Goal: Transaction & Acquisition: Purchase product/service

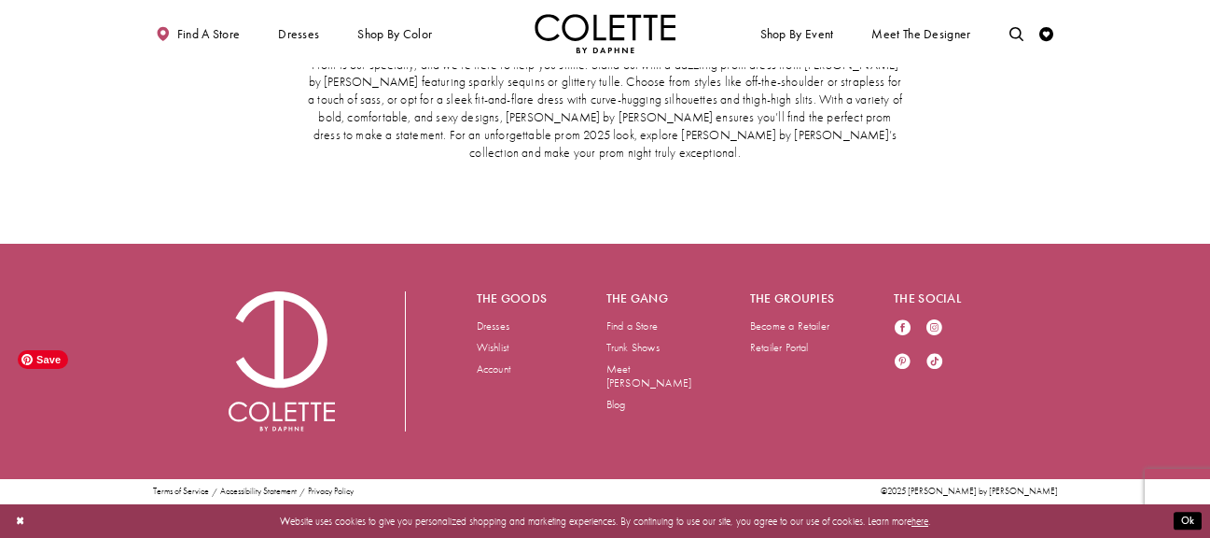
scroll to position [4023, 0]
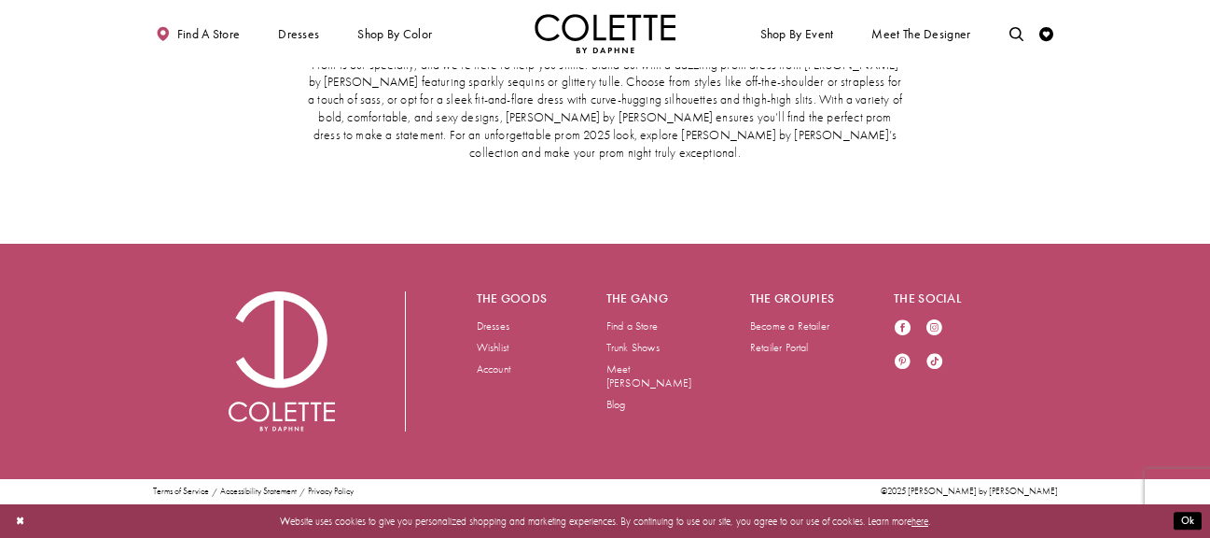
click at [581, 31] on link "2" at bounding box center [581, 20] width 15 height 21
click at [601, 27] on span "3" at bounding box center [599, 19] width 7 height 15
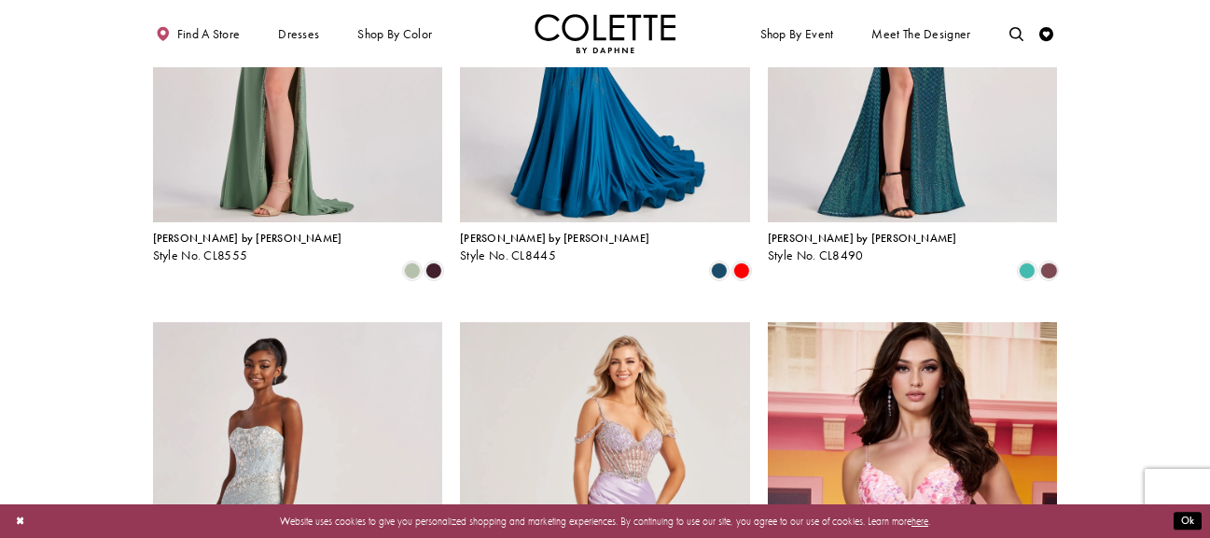
scroll to position [721, 0]
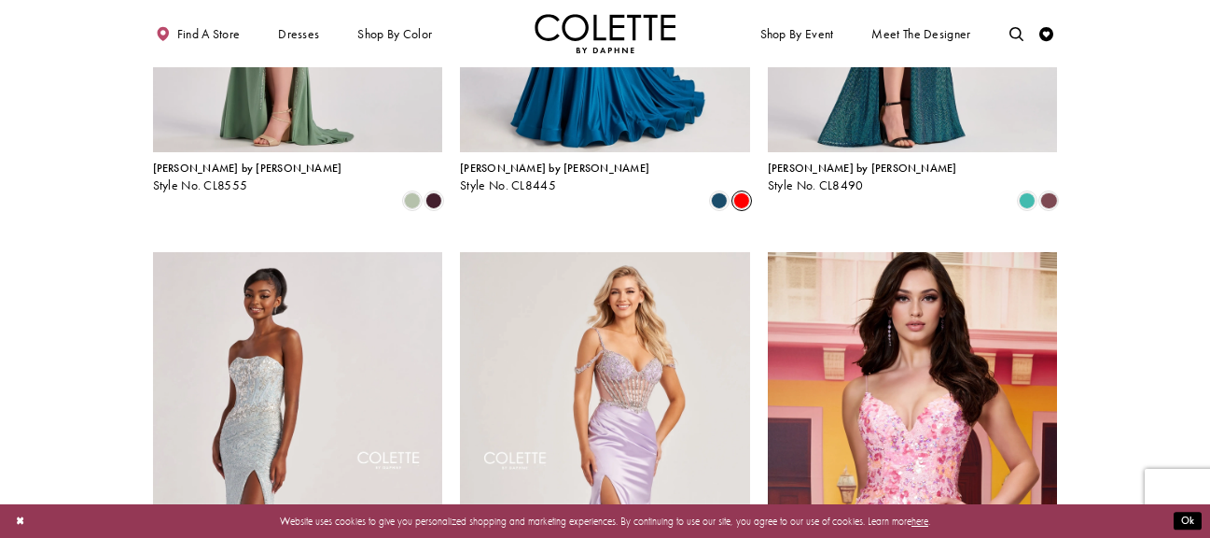
click at [750, 209] on span "Product List" at bounding box center [742, 200] width 17 height 17
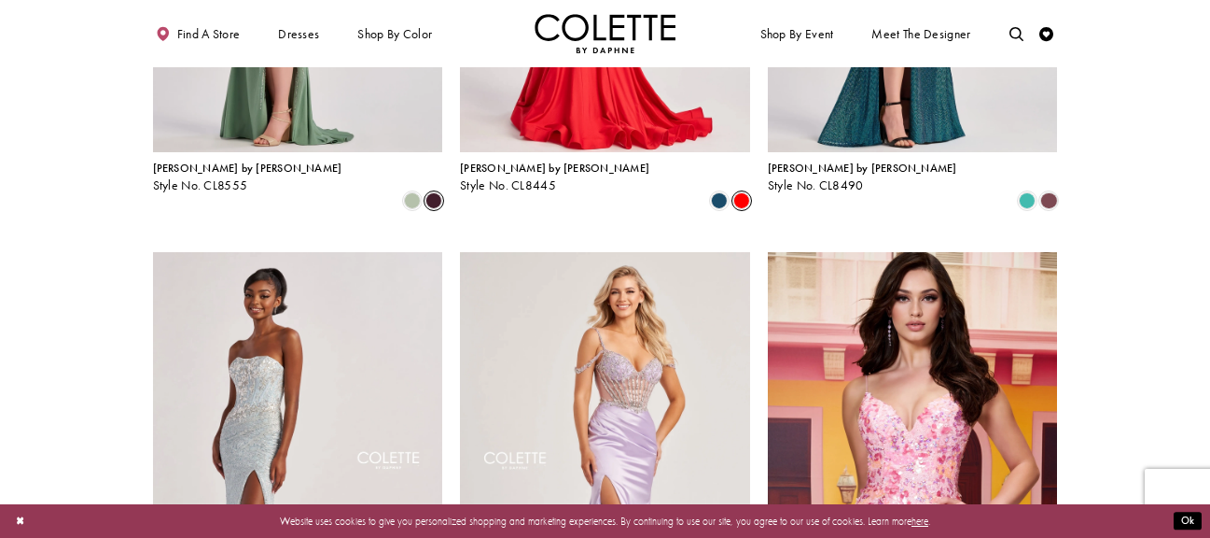
click at [426, 209] on span "Product List" at bounding box center [434, 200] width 17 height 17
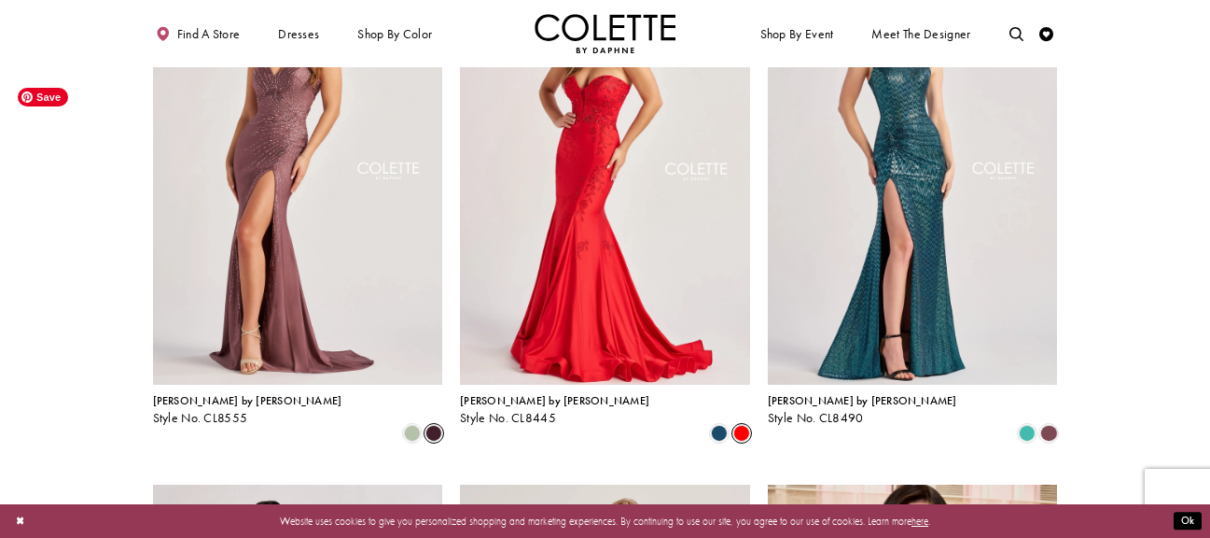
scroll to position [758, 0]
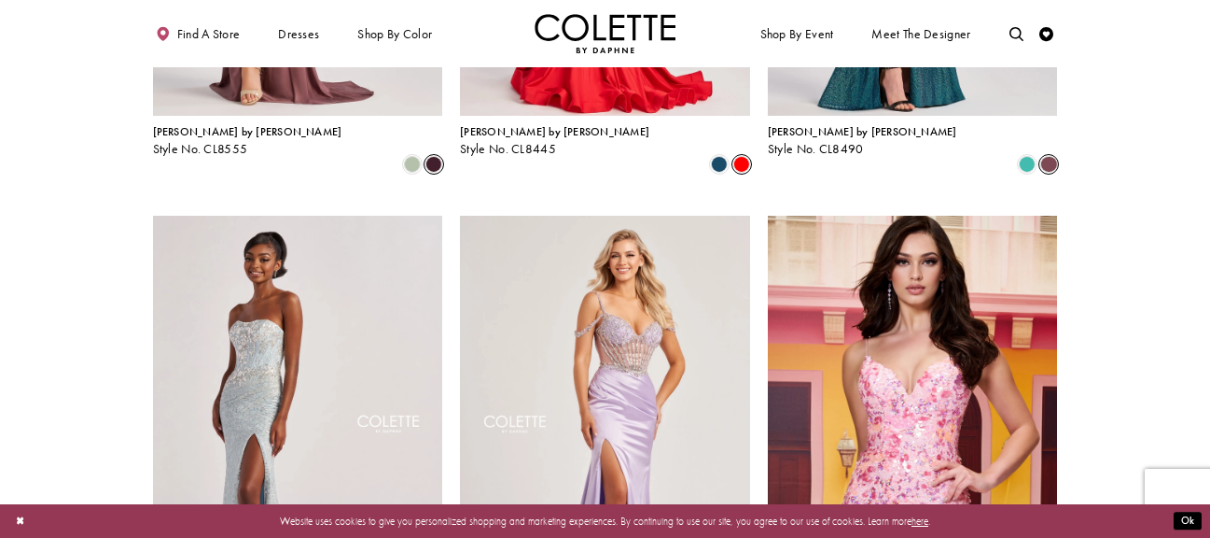
click at [1057, 173] on span "Product List" at bounding box center [1049, 164] width 17 height 17
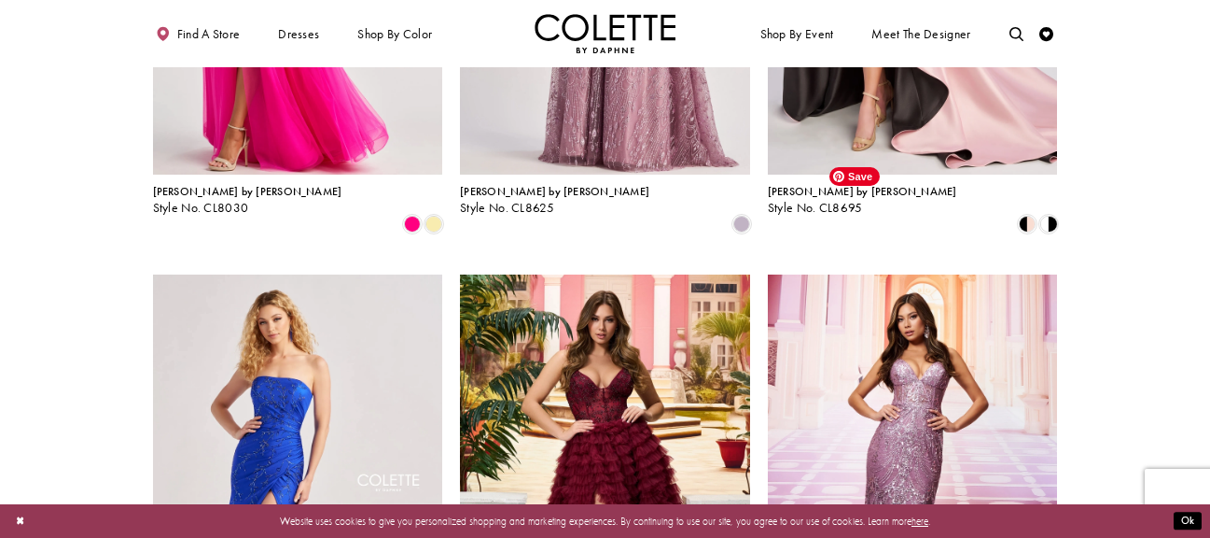
scroll to position [1740, 0]
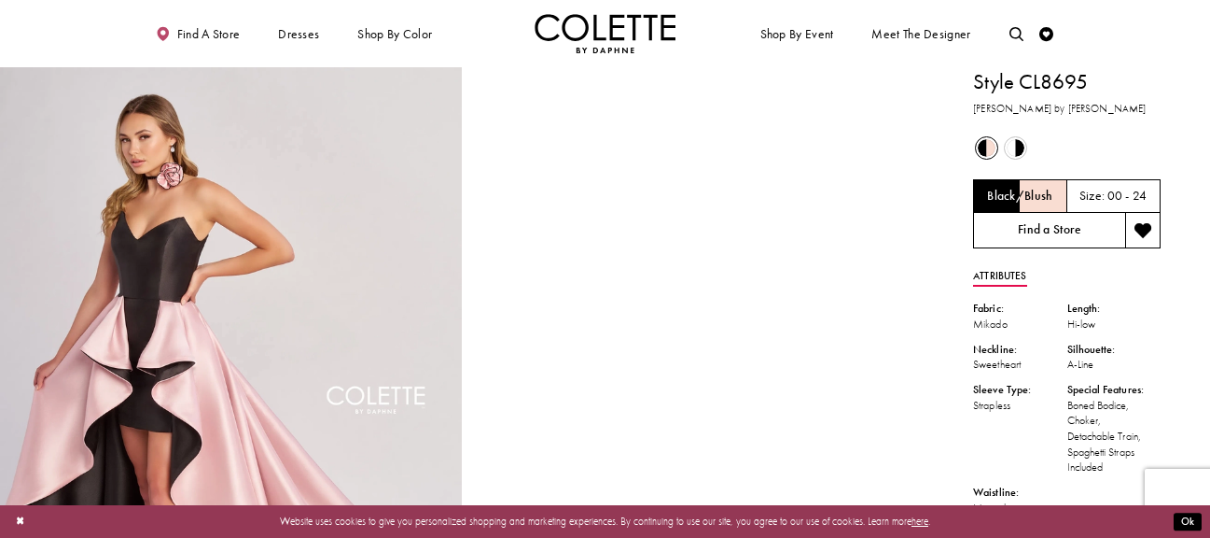
click at [977, 248] on link "Find a Store" at bounding box center [1049, 230] width 152 height 35
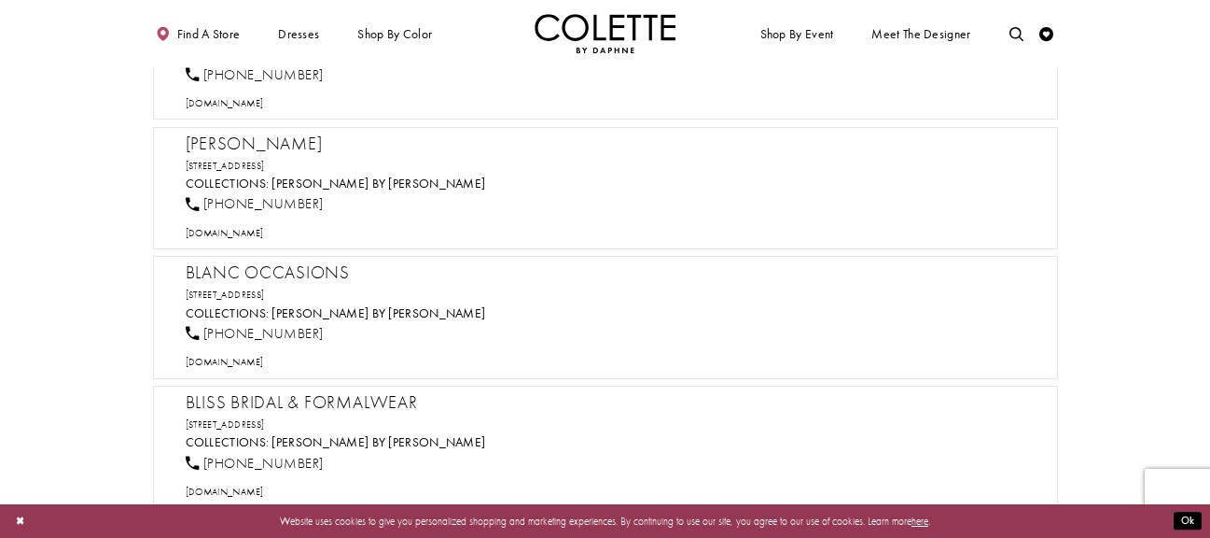
scroll to position [3754, 0]
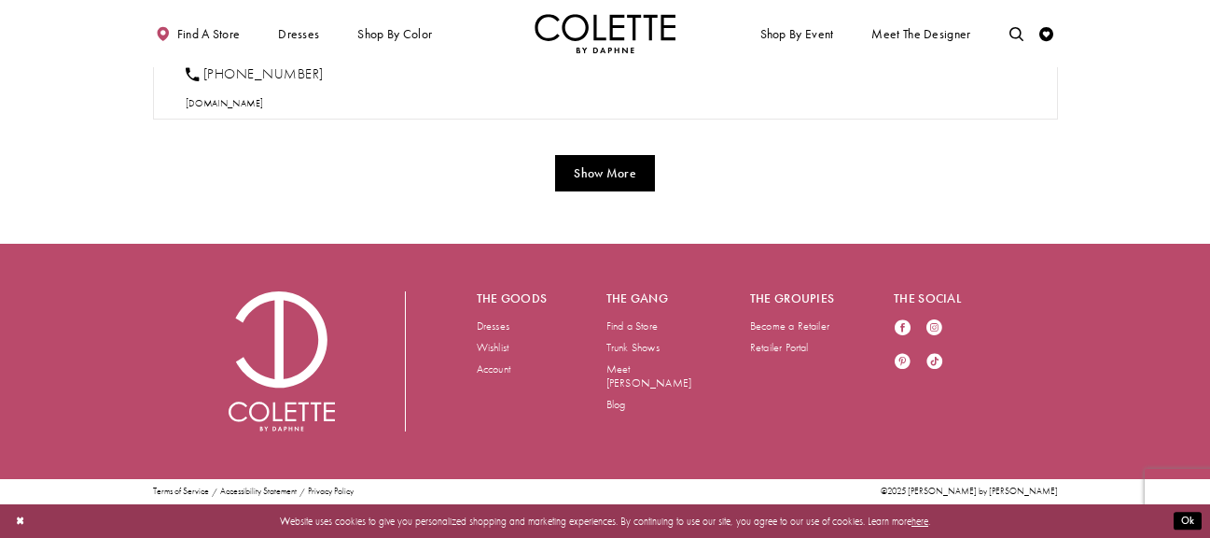
scroll to position [8782, 0]
click at [622, 191] on button "Show More" at bounding box center [605, 173] width 100 height 36
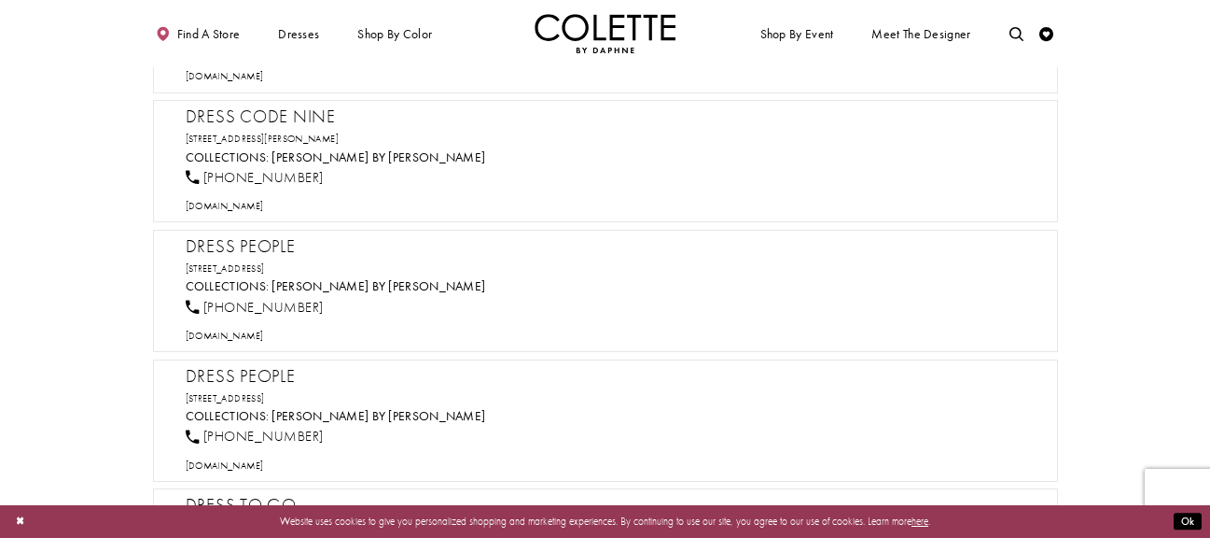
scroll to position [12376, 0]
